Goal: Task Accomplishment & Management: Manage account settings

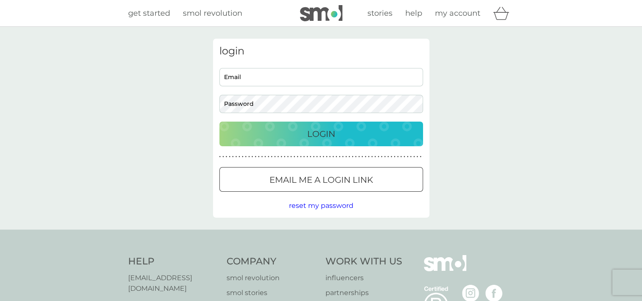
type input "dawn.holmes@btinternet.com"
click at [337, 127] on div "Login" at bounding box center [321, 134] width 187 height 14
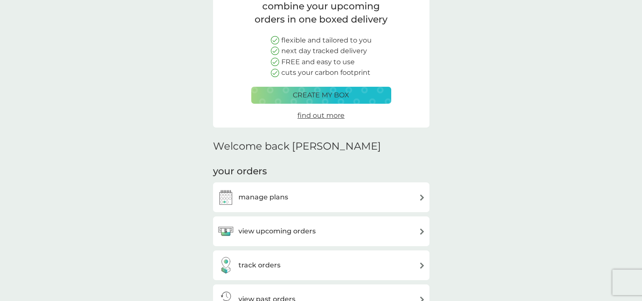
scroll to position [119, 0]
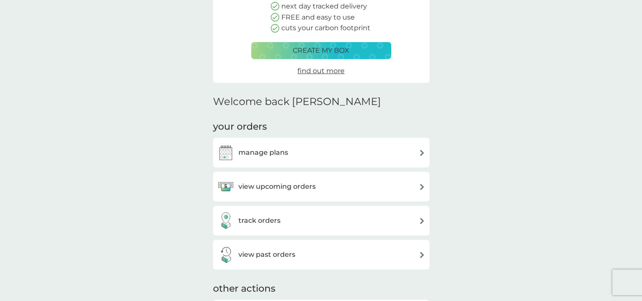
click at [312, 184] on h3 "view upcoming orders" at bounding box center [277, 186] width 77 height 11
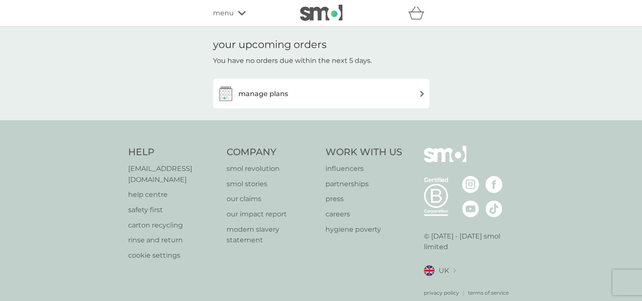
click at [324, 92] on div "manage plans" at bounding box center [321, 93] width 208 height 17
